Goal: Information Seeking & Learning: Learn about a topic

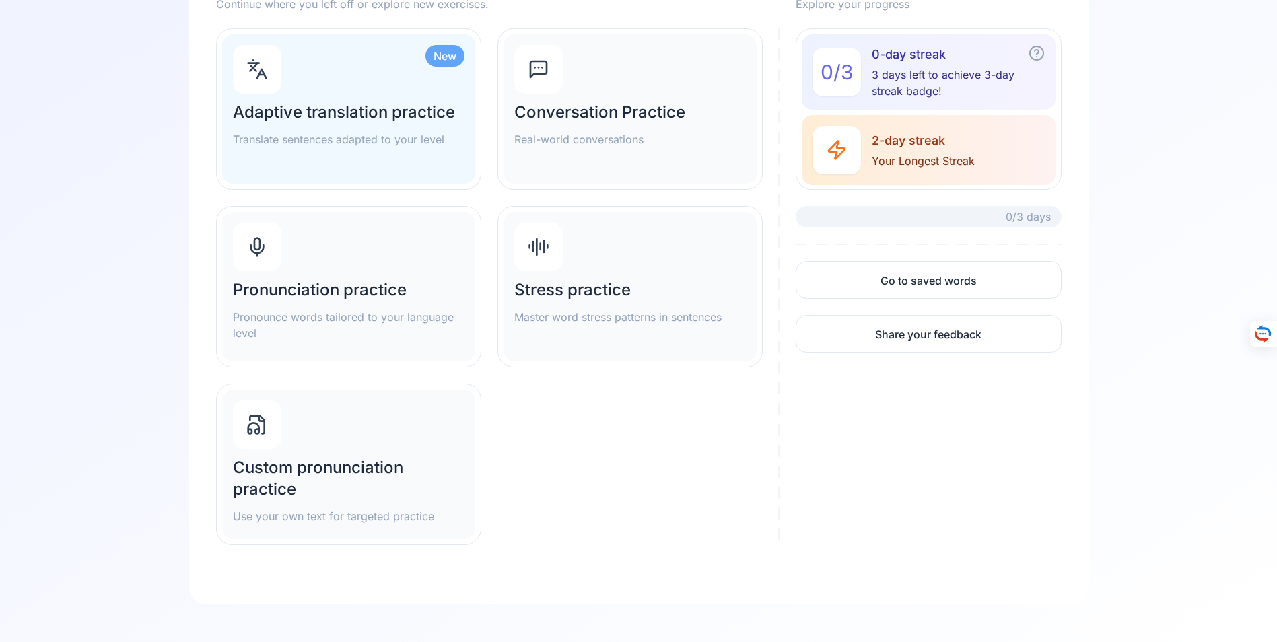
scroll to position [195, 0]
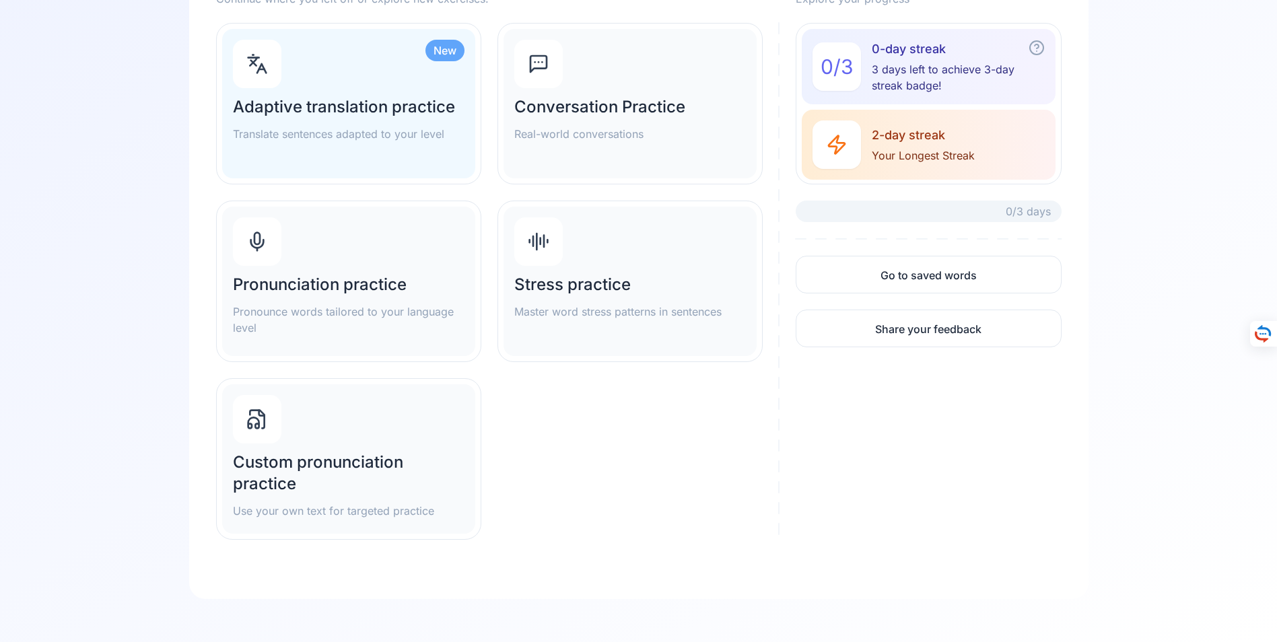
click at [326, 285] on h2 "Pronunciation practice" at bounding box center [349, 285] width 232 height 22
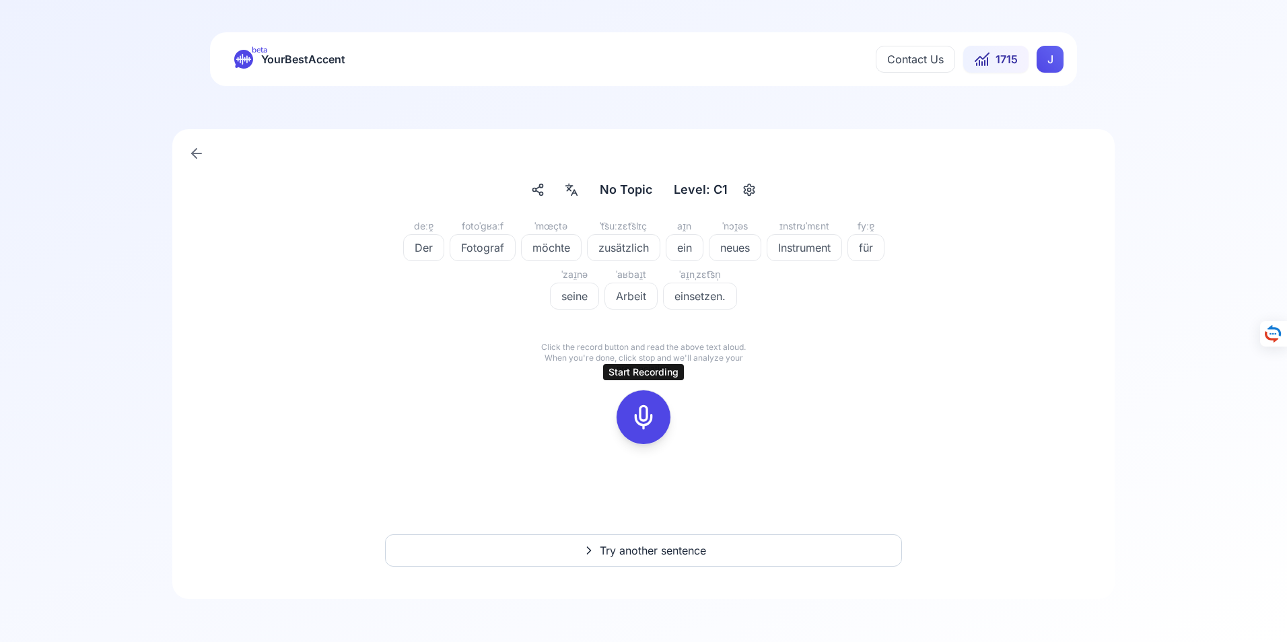
click at [646, 417] on icon at bounding box center [643, 417] width 27 height 27
click at [646, 420] on icon at bounding box center [643, 417] width 27 height 27
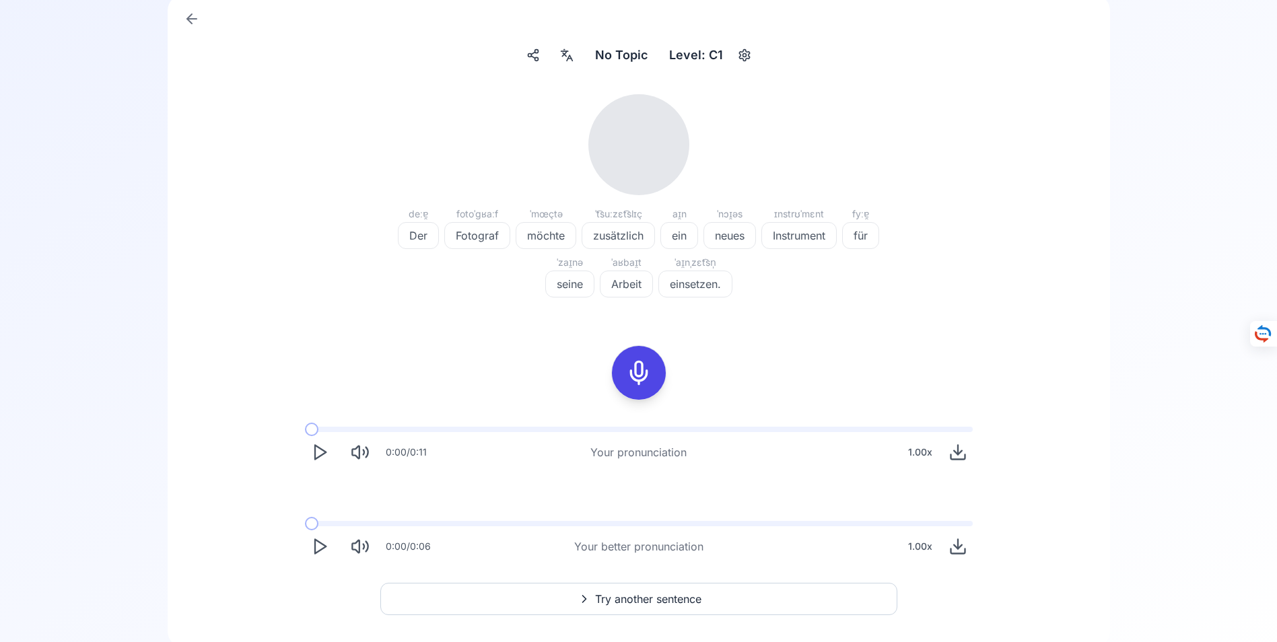
scroll to position [183, 0]
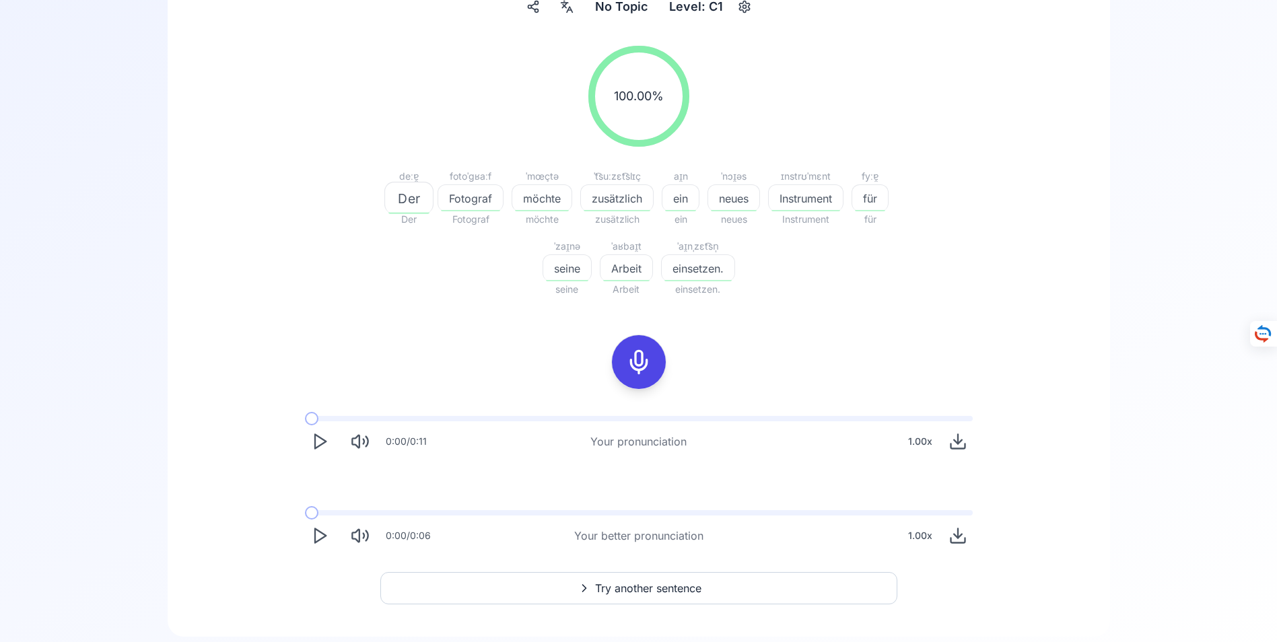
click at [632, 587] on span "Try another sentence" at bounding box center [648, 588] width 106 height 16
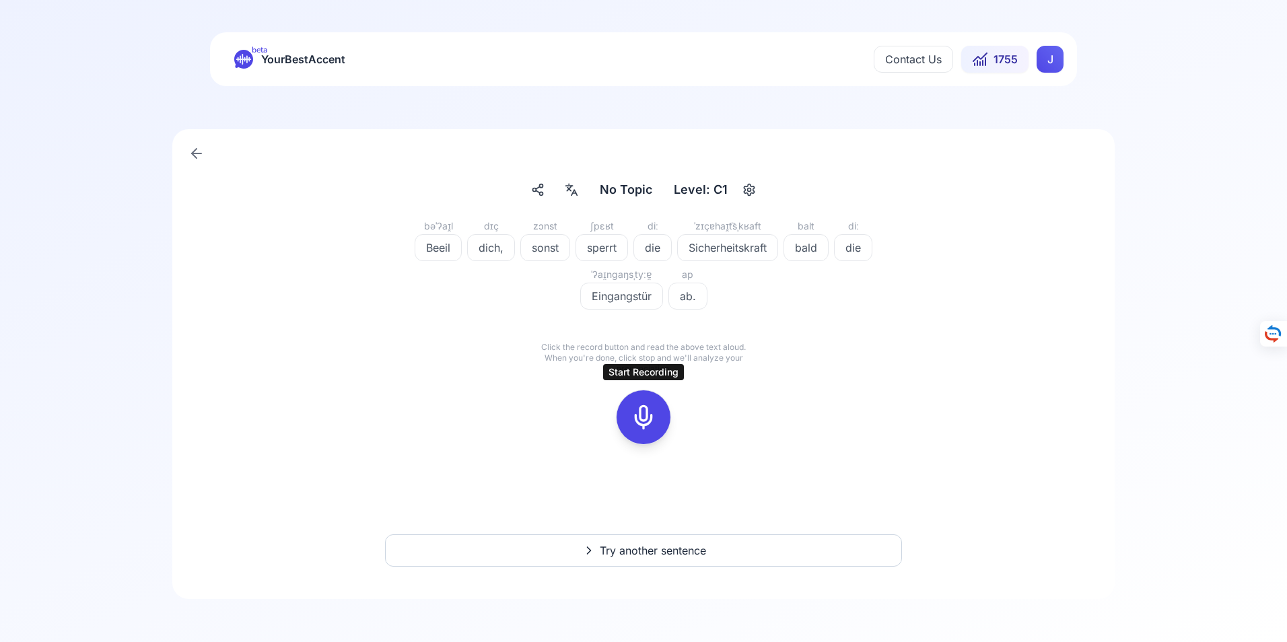
click at [647, 423] on icon at bounding box center [643, 417] width 27 height 27
click at [638, 417] on icon at bounding box center [643, 417] width 27 height 27
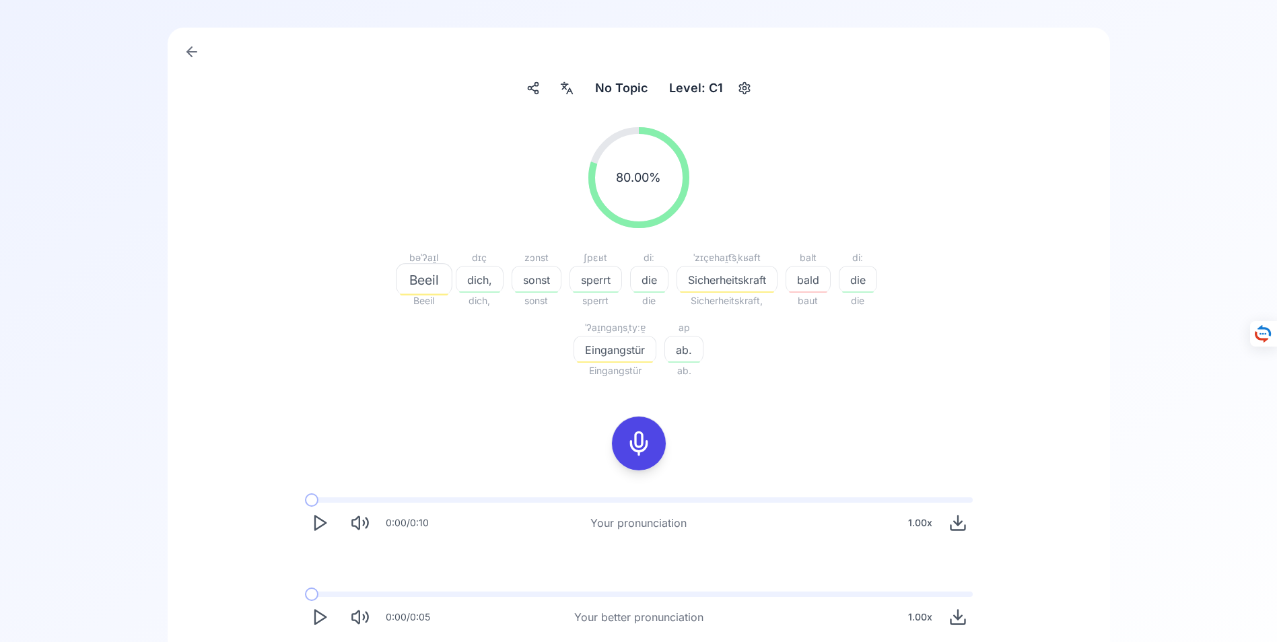
scroll to position [135, 0]
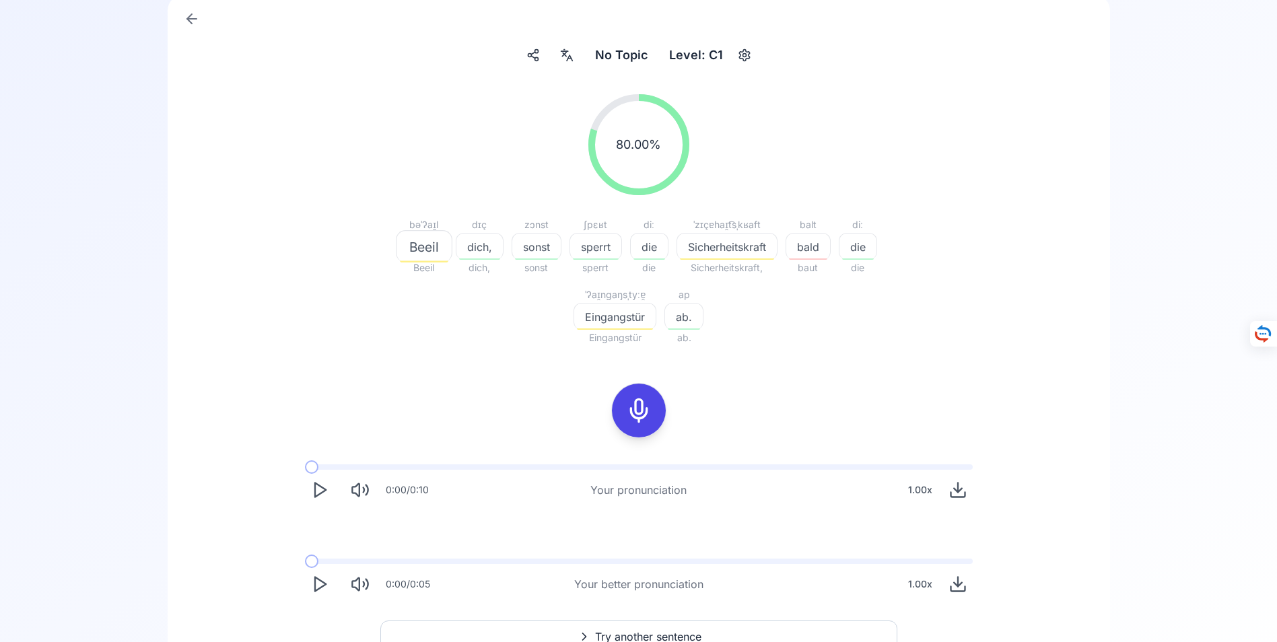
click at [320, 585] on icon "Play" at bounding box center [319, 584] width 19 height 19
click at [191, 18] on icon at bounding box center [192, 19] width 16 height 16
